Goal: Task Accomplishment & Management: Complete application form

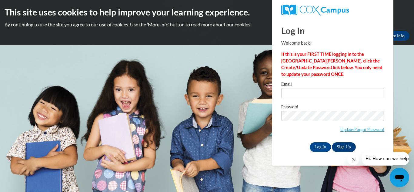
type input "[EMAIL_ADDRESS][DOMAIN_NAME]"
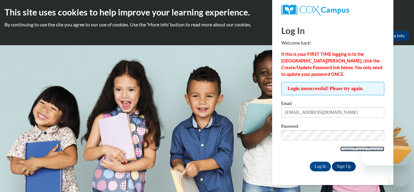
click at [370, 150] on link "Update/Forgot Password" at bounding box center [362, 148] width 44 height 5
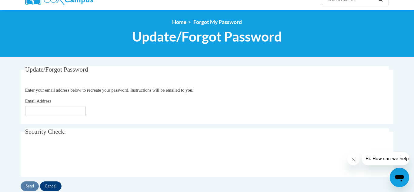
scroll to position [71, 0]
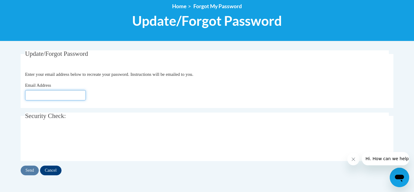
click at [40, 95] on input "Email Address" at bounding box center [55, 95] width 61 height 10
type input "[EMAIL_ADDRESS][DOMAIN_NAME]"
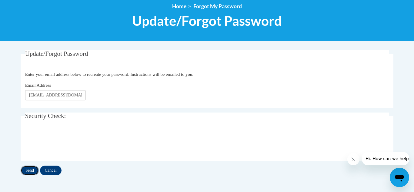
click at [32, 171] on input "Send" at bounding box center [30, 170] width 18 height 10
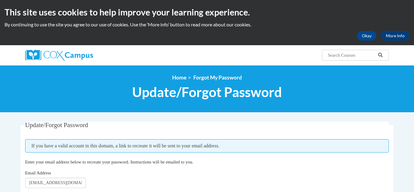
click at [32, 171] on span "Email Address" at bounding box center [38, 172] width 26 height 5
click at [32, 178] on input "[EMAIL_ADDRESS][DOMAIN_NAME]" at bounding box center [55, 183] width 61 height 10
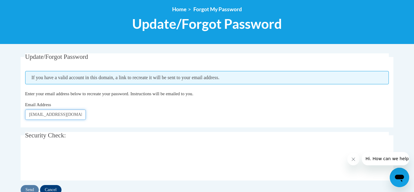
scroll to position [67, 0]
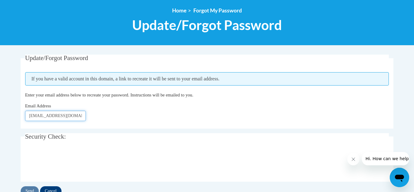
click at [33, 118] on input "[EMAIL_ADDRESS][DOMAIN_NAME]" at bounding box center [55, 116] width 61 height 10
click at [102, 96] on span "Enter your email address below to recreate your password. Instructions will be …" at bounding box center [109, 94] width 168 height 5
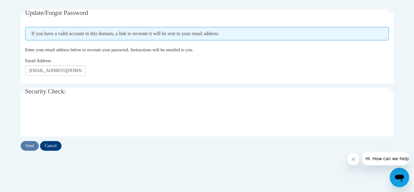
scroll to position [112, 0]
click at [63, 72] on input "[EMAIL_ADDRESS][DOMAIN_NAME]" at bounding box center [55, 70] width 61 height 10
click at [73, 71] on input "[EMAIL_ADDRESS][DOMAIN_NAME]" at bounding box center [55, 70] width 61 height 10
drag, startPoint x: 73, startPoint y: 71, endPoint x: 52, endPoint y: 72, distance: 21.3
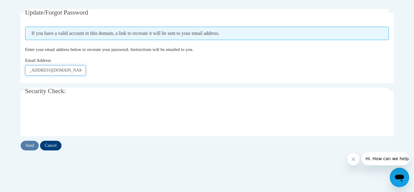
click at [52, 72] on input "[EMAIL_ADDRESS][DOMAIN_NAME]" at bounding box center [55, 70] width 61 height 10
click at [121, 81] on fieldset "Update/Forgot Password Please enter your email address If you have a valid acco…" at bounding box center [207, 46] width 373 height 74
click at [32, 148] on input "Send" at bounding box center [30, 146] width 18 height 10
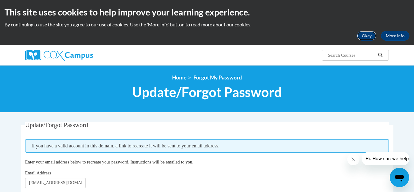
click at [365, 38] on button "Okay" at bounding box center [366, 36] width 19 height 10
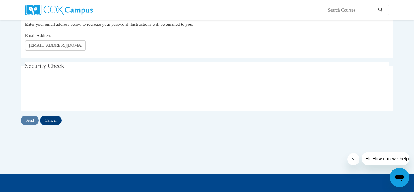
scroll to position [86, 0]
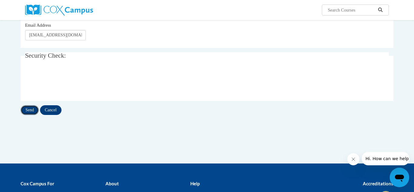
click at [28, 112] on input "Send" at bounding box center [30, 110] width 18 height 10
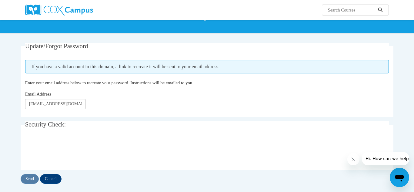
scroll to position [36, 0]
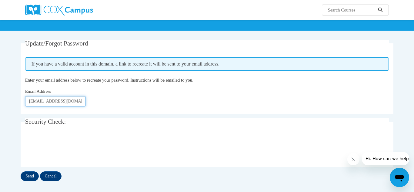
click at [36, 102] on input "[EMAIL_ADDRESS][DOMAIN_NAME]" at bounding box center [55, 101] width 61 height 10
click at [29, 101] on input "[EMAIL_ADDRESS][DOMAIN_NAME]" at bounding box center [55, 101] width 61 height 10
drag, startPoint x: 29, startPoint y: 101, endPoint x: 107, endPoint y: 86, distance: 79.7
click at [107, 86] on fieldset "Update/Forgot Password Please enter your email address If you have a valid acco…" at bounding box center [207, 77] width 373 height 74
type input "[EMAIL_ADDRESS][DOMAIN_NAME]"
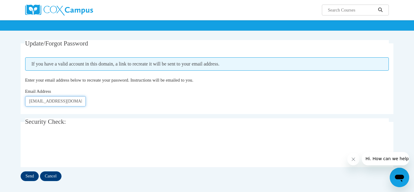
click at [82, 99] on input "[EMAIL_ADDRESS][DOMAIN_NAME]" at bounding box center [55, 101] width 61 height 10
click at [82, 100] on input "[EMAIL_ADDRESS][DOMAIN_NAME]" at bounding box center [55, 101] width 61 height 10
drag, startPoint x: 81, startPoint y: 101, endPoint x: 112, endPoint y: 101, distance: 30.6
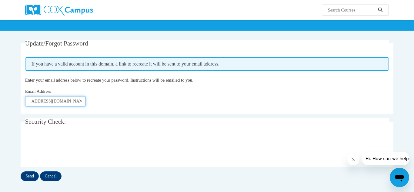
click at [112, 101] on div "Email Address jholdaway@townscountyschools.org" at bounding box center [207, 97] width 364 height 18
click at [65, 102] on input "[EMAIL_ADDRESS][DOMAIN_NAME]" at bounding box center [55, 101] width 61 height 10
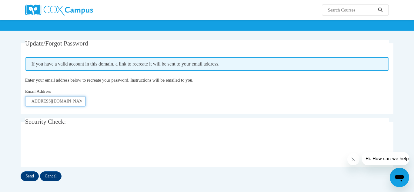
drag, startPoint x: 65, startPoint y: 102, endPoint x: 168, endPoint y: 89, distance: 104.5
click at [168, 89] on div "Email Address jholdaway@townscountyschools.org" at bounding box center [207, 97] width 364 height 18
click at [168, 88] on div "Email Address jholdaway@townscountyschools.org" at bounding box center [207, 97] width 364 height 18
click at [195, 65] on span "If you have a valid account in this domain, a link to recreate it will be sent …" at bounding box center [207, 63] width 364 height 13
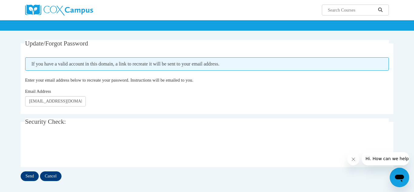
click at [355, 161] on icon "Close message from company" at bounding box center [353, 159] width 5 height 5
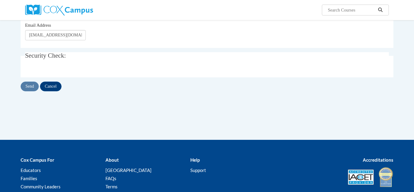
scroll to position [102, 0]
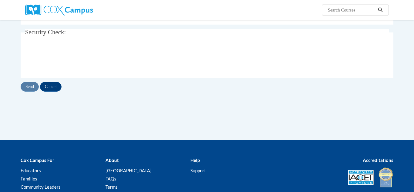
scroll to position [126, 0]
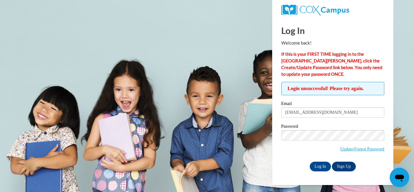
click at [328, 74] on p "If this is your FIRST TIME logging in to the [GEOGRAPHIC_DATA][PERSON_NAME], cl…" at bounding box center [332, 64] width 103 height 27
click at [345, 88] on span "Login unsuccessful! Please try again." at bounding box center [332, 88] width 103 height 13
click at [355, 150] on link "Update/Forgot Password" at bounding box center [362, 148] width 44 height 5
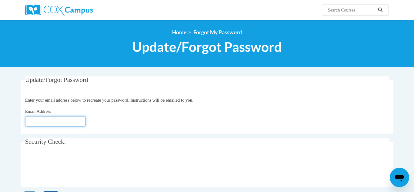
click at [38, 123] on input "Email Address" at bounding box center [55, 121] width 61 height 10
type input "[EMAIL_ADDRESS][DOMAIN_NAME]"
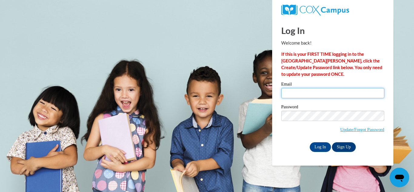
click at [289, 92] on input "Email" at bounding box center [332, 93] width 103 height 10
type input "jholdaway@townscountyschools.org"
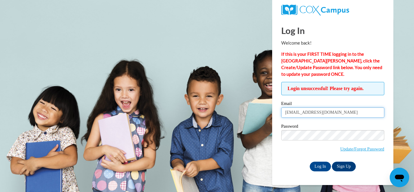
click at [294, 114] on input "[EMAIL_ADDRESS][DOMAIN_NAME]" at bounding box center [332, 112] width 103 height 10
click at [315, 171] on div "Log In Welcome back! If this is your FIRST TIME logging in to the NEW Cox Campu…" at bounding box center [333, 101] width 130 height 167
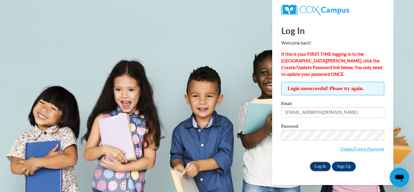
click at [318, 168] on input "Log In" at bounding box center [320, 167] width 21 height 10
click at [310, 162] on input "Log In" at bounding box center [320, 167] width 21 height 10
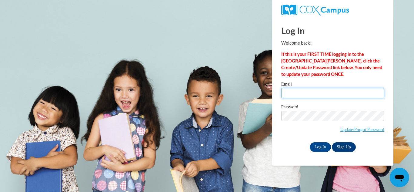
click at [297, 91] on input "Email" at bounding box center [332, 93] width 103 height 10
type input "[EMAIL_ADDRESS][DOMAIN_NAME]"
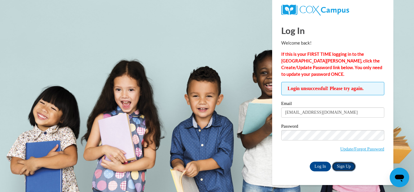
click at [337, 164] on link "Sign Up" at bounding box center [344, 167] width 24 height 10
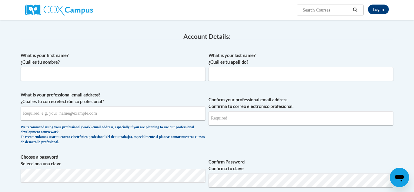
scroll to position [89, 0]
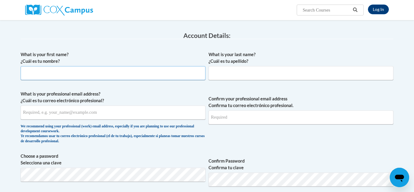
click at [34, 74] on input "What is your first name? ¿Cuál es tu nombre?" at bounding box center [113, 73] width 185 height 14
type input "Jason"
type input "Holdaway"
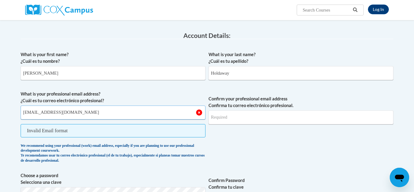
type input "jholdaway@townscountyschools.org"
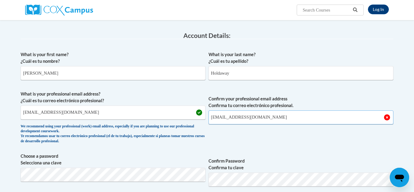
type input "jholdaway@townscountyschools.org"
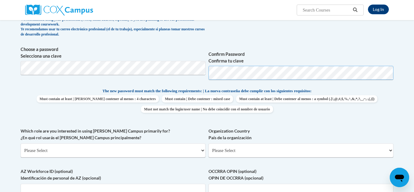
scroll to position [198, 0]
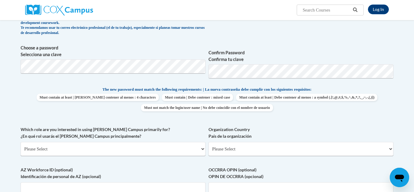
click at [268, 127] on label "Organization Country País de la organización" at bounding box center [300, 132] width 185 height 13
click at [268, 142] on select "Please Select United States | Estados Unidos Outside of the United States | Fue…" at bounding box center [300, 149] width 185 height 14
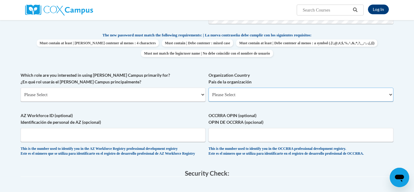
scroll to position [253, 0]
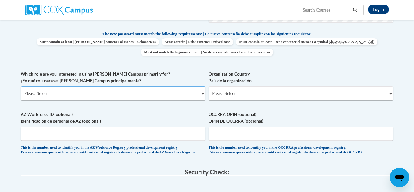
click at [55, 94] on select "Please Select College/University | Colegio/Universidad Community/Nonprofit Part…" at bounding box center [113, 93] width 185 height 14
select select "fbf2d438-af2f-41f8-98f1-81c410e29de3"
click at [21, 86] on select "Please Select College/University | Colegio/Universidad Community/Nonprofit Part…" at bounding box center [113, 93] width 185 height 14
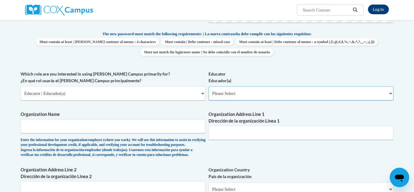
click at [259, 90] on select "Please Select Early Learning/Daycare Teacher/Family Home Care Provider | Maestr…" at bounding box center [300, 93] width 185 height 14
select select "d5fdb05a-b36c-4d60-97fa-9afceda7e903"
click at [208, 86] on select "Please Select Early Learning/Daycare Teacher/Family Home Care Provider | Maestr…" at bounding box center [300, 93] width 185 height 14
click at [124, 128] on input "Organization Name" at bounding box center [113, 126] width 185 height 14
type input "Towns"
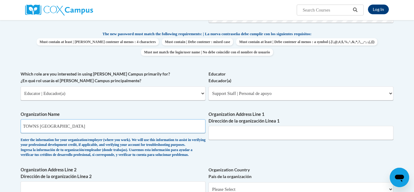
click at [36, 126] on input "TOWNS County Middle School" at bounding box center [113, 126] width 185 height 14
click at [38, 126] on input "TOWNS County Middle School" at bounding box center [113, 126] width 185 height 14
click at [97, 129] on input "Towns County Middle School" at bounding box center [113, 126] width 185 height 14
type input "Towns County Middle School"
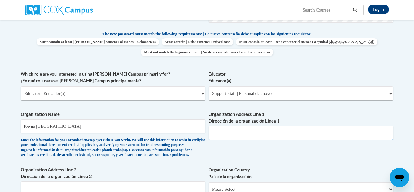
click at [225, 132] on input "Organization Address Line 1 Dirección de la organización Línea 1" at bounding box center [300, 133] width 185 height 14
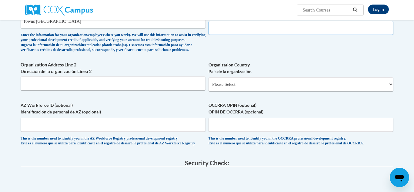
scroll to position [359, 0]
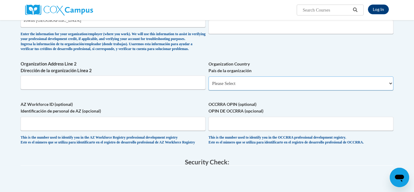
click at [217, 90] on select "Please Select United States | Estados Unidos Outside of the United States | Fue…" at bounding box center [300, 83] width 185 height 14
select select "ad49bcad-a171-4b2e-b99c-48b446064914"
click at [208, 86] on select "Please Select United States | Estados Unidos Outside of the United States | Fue…" at bounding box center [300, 83] width 185 height 14
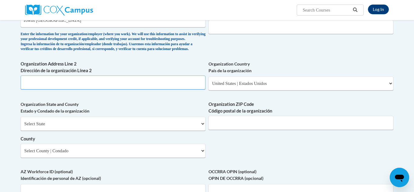
click at [114, 89] on input "Organization Address Line 2 Dirección de la organización Línea 2" at bounding box center [113, 82] width 185 height 14
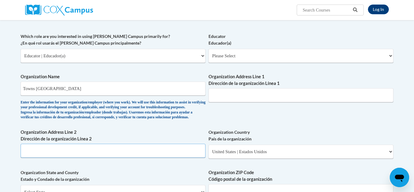
scroll to position [290, 0]
click at [221, 95] on input "Organization Address Line 1 Dirección de la organización Línea 1" at bounding box center [300, 95] width 185 height 14
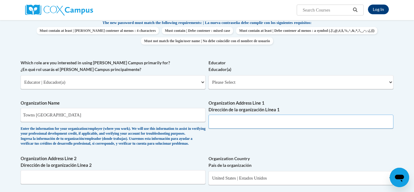
scroll to position [260, 0]
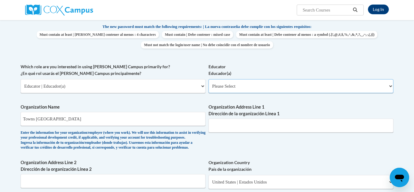
click at [230, 87] on select "Please Select Early Learning/Daycare Teacher/Family Home Care Provider | Maestr…" at bounding box center [300, 86] width 185 height 14
click at [179, 68] on label "Which role are you interested in using Cox Campus primarily for? ¿En qué rol us…" at bounding box center [113, 69] width 185 height 13
click at [179, 79] on select "Please Select College/University | Colegio/Universidad Community/Nonprofit Part…" at bounding box center [113, 86] width 185 height 14
click at [89, 88] on select "Please Select College/University | Colegio/Universidad Community/Nonprofit Part…" at bounding box center [113, 86] width 185 height 14
click at [243, 85] on select "Please Select Early Learning/Daycare Teacher/Family Home Care Provider | Maestr…" at bounding box center [300, 86] width 185 height 14
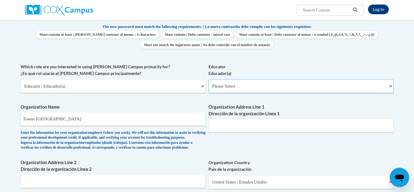
select select "d5fdb05a-b36c-4d60-97fa-9afceda7e903"
click at [208, 79] on select "Please Select Early Learning/Daycare Teacher/Family Home Care Provider | Maestr…" at bounding box center [300, 86] width 185 height 14
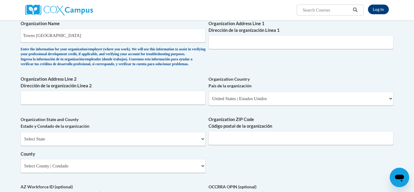
scroll to position [343, 0]
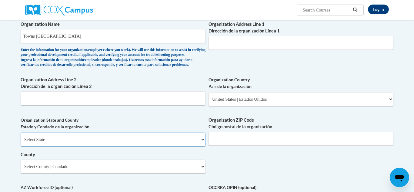
click at [112, 146] on select "Select State Alabama Alaska Arizona Arkansas California Colorado Connecticut De…" at bounding box center [113, 139] width 185 height 14
select select "Georgia"
click at [21, 142] on select "Select State Alabama Alaska Arizona Arkansas California Colorado Connecticut De…" at bounding box center [113, 139] width 185 height 14
click at [235, 145] on input "Organization ZIP Code Código postal de la organización" at bounding box center [300, 139] width 185 height 14
type input "30546"
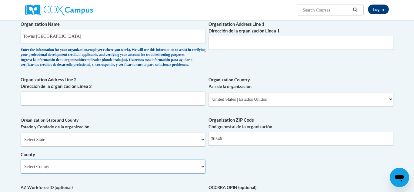
click at [123, 173] on select "Select County Appling Atkinson Bacon Baker Baldwin Banks Barrow Bartow Ben Hill…" at bounding box center [113, 166] width 185 height 14
select select "Towns"
click at [21, 169] on select "Select County Appling Atkinson Bacon Baker Baldwin Banks Barrow Bartow Ben Hill…" at bounding box center [113, 166] width 185 height 14
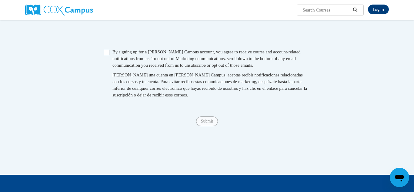
scroll to position [577, 0]
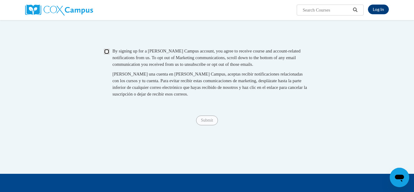
click at [107, 54] on input "Checkbox" at bounding box center [106, 51] width 5 height 5
checkbox input "true"
click at [207, 125] on input "Submit" at bounding box center [207, 120] width 22 height 10
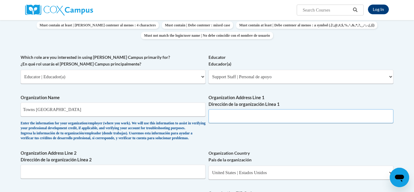
scroll to position [269, 0]
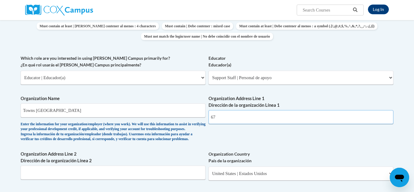
type input "6"
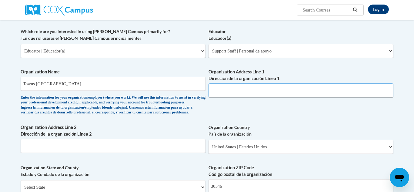
scroll to position [299, 0]
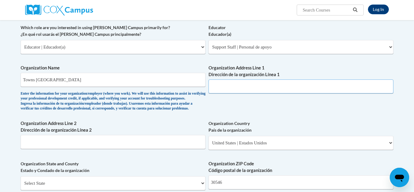
click at [220, 88] on input "Organization Address Line 1 Dirección de la organización Línea 1" at bounding box center [300, 86] width 185 height 14
type input "67 Lakeview Circle"
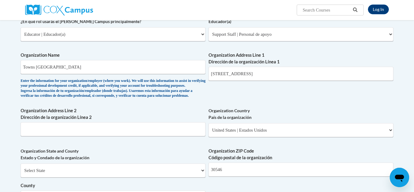
scroll to position [313, 0]
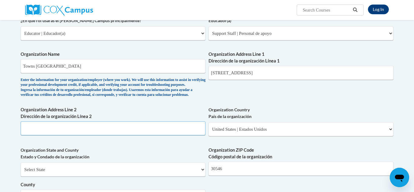
click at [48, 135] on input "Organization Address Line 2 Dirección de la organización Línea 2" at bounding box center [113, 128] width 185 height 14
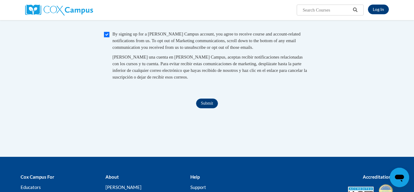
scroll to position [595, 0]
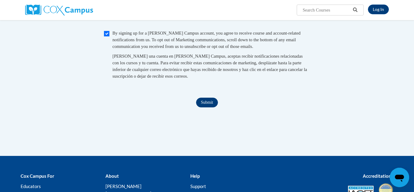
type input "Hiawassee, GA"
click at [198, 107] on input "Submit" at bounding box center [207, 103] width 22 height 10
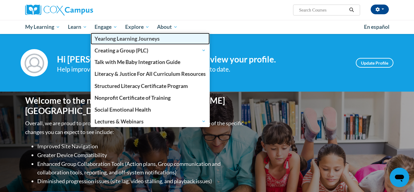
click at [92, 33] on link "Yearlong Learning Journeys" at bounding box center [150, 39] width 119 height 12
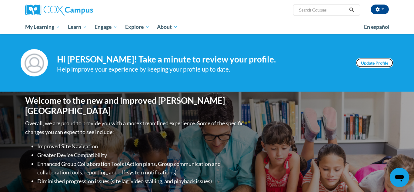
click at [366, 63] on link "Update Profile" at bounding box center [375, 63] width 38 height 10
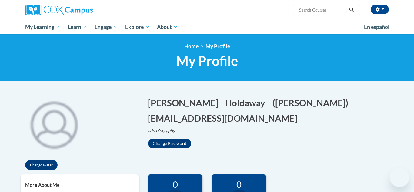
click at [60, 132] on img at bounding box center [54, 123] width 67 height 67
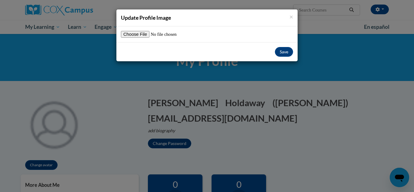
click at [145, 51] on div "Save" at bounding box center [206, 51] width 181 height 19
click at [135, 32] on input "file" at bounding box center [159, 34] width 76 height 7
click at [291, 15] on span "×" at bounding box center [291, 17] width 4 height 8
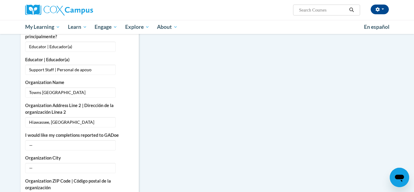
scroll to position [350, 0]
click at [35, 163] on span "—" at bounding box center [70, 168] width 91 height 10
click at [32, 163] on span "—" at bounding box center [70, 168] width 91 height 10
click at [125, 163] on button "Edit" at bounding box center [127, 168] width 14 height 10
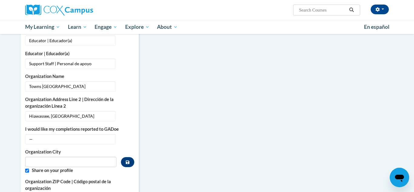
scroll to position [356, 0]
click at [128, 158] on button "Custom profile fields" at bounding box center [127, 162] width 13 height 10
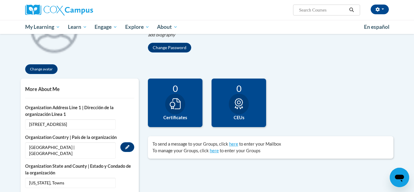
scroll to position [0, 0]
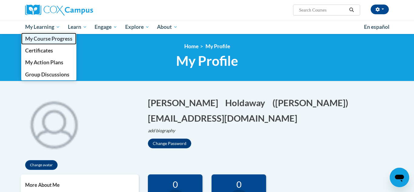
click at [43, 40] on span "My Course Progress" at bounding box center [48, 38] width 47 height 6
